Goal: Contribute content

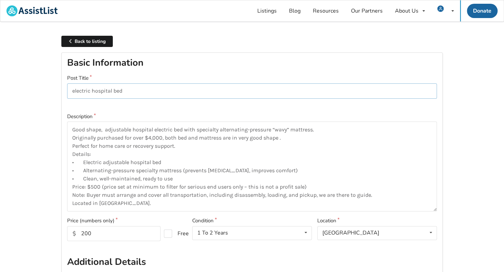
drag, startPoint x: 136, startPoint y: 92, endPoint x: 68, endPoint y: 91, distance: 67.4
click at [68, 91] on input "electric hospital bed" at bounding box center [252, 90] width 370 height 15
drag, startPoint x: 71, startPoint y: 129, endPoint x: 232, endPoint y: 208, distance: 178.8
click at [232, 208] on textarea "Good shape, adjustable hospital electric bed with specialty alternating-pressur…" at bounding box center [252, 167] width 370 height 90
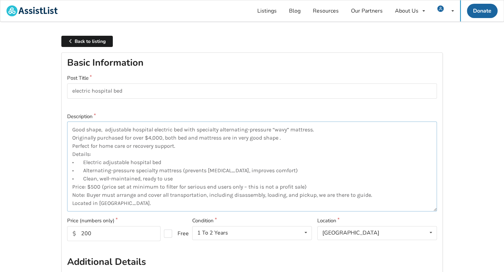
click at [93, 179] on textarea "Good shape, adjustable hospital electric bed with specialty alternating-pressur…" at bounding box center [252, 167] width 370 height 90
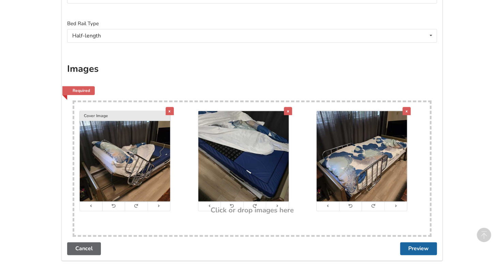
scroll to position [472, 0]
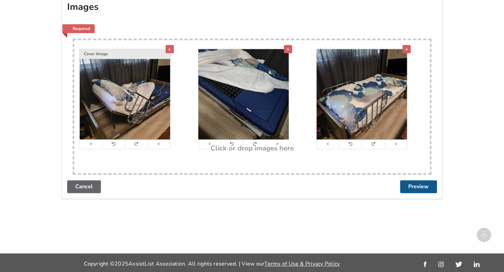
type textarea "Good shape, adjustable hospital electric bed with specialty alternating-pressur…"
click at [417, 186] on button "Preview" at bounding box center [418, 186] width 37 height 13
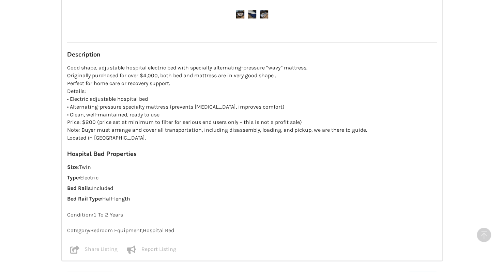
scroll to position [559, 0]
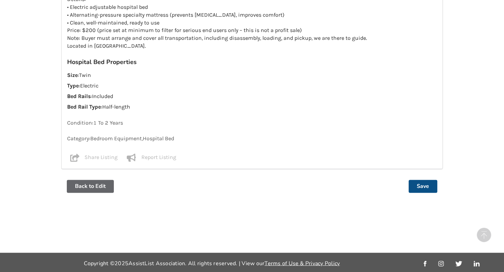
click at [419, 183] on button "Save" at bounding box center [422, 186] width 29 height 13
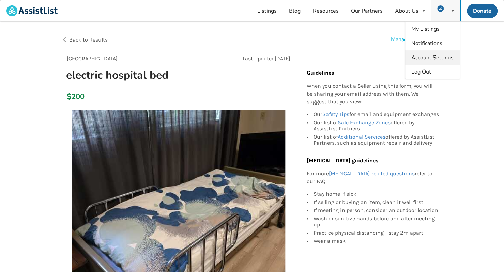
click at [425, 58] on span "Account Settings" at bounding box center [432, 57] width 42 height 7
